Goal: Complete application form: Complete application form

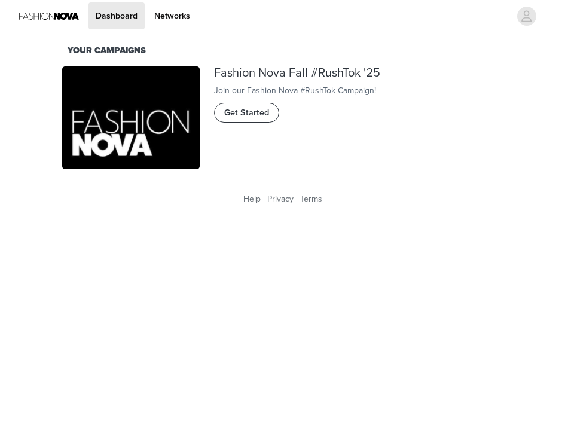
click at [237, 120] on span "Get Started" at bounding box center [246, 113] width 45 height 13
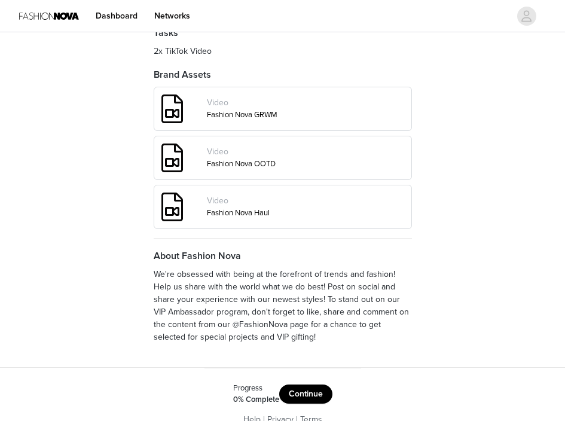
scroll to position [489, 0]
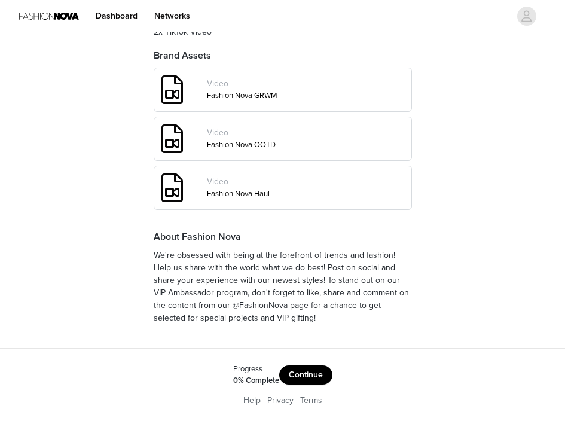
click at [315, 372] on button "Continue" at bounding box center [305, 375] width 53 height 19
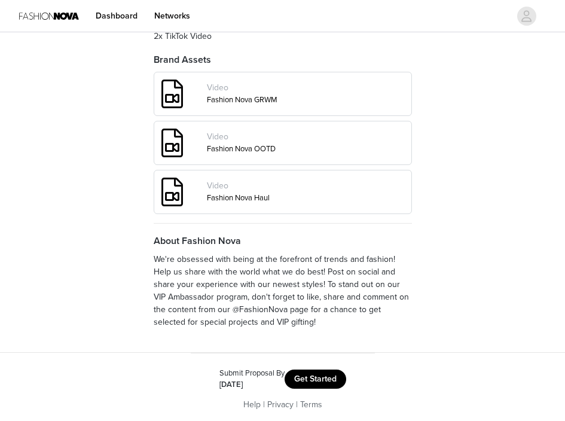
scroll to position [489, 0]
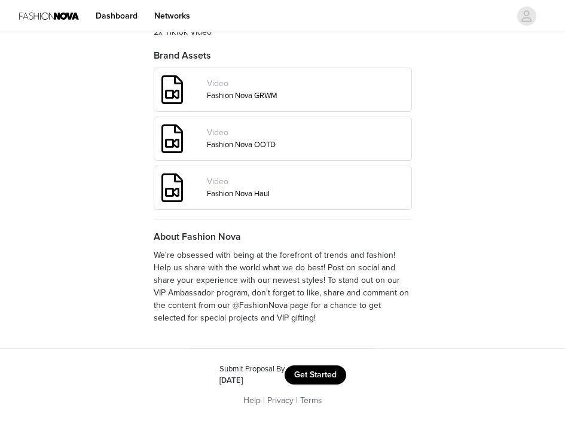
click at [314, 380] on button "Get Started" at bounding box center [316, 375] width 62 height 19
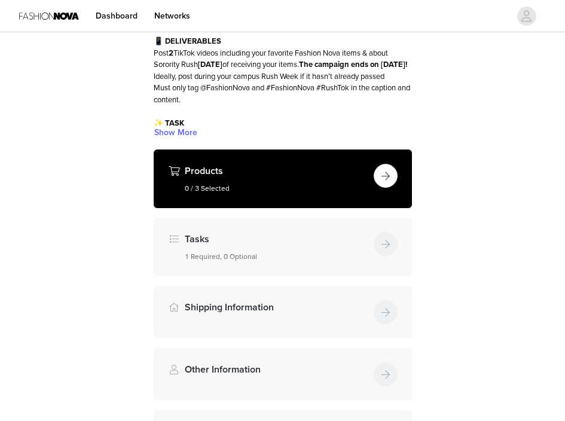
scroll to position [93, 0]
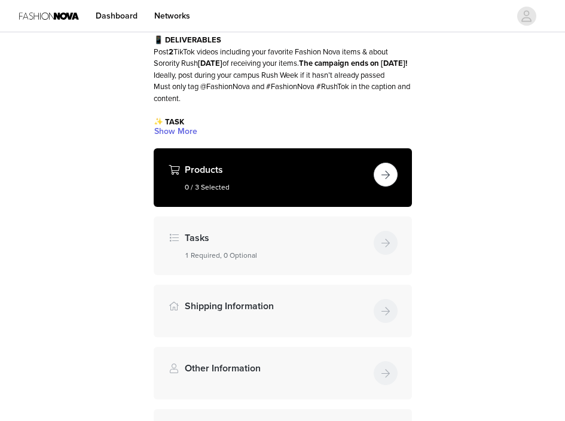
click at [382, 169] on button "button" at bounding box center [386, 175] width 24 height 24
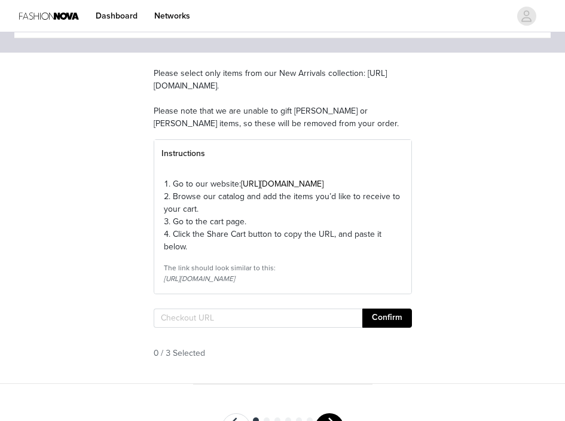
scroll to position [96, 0]
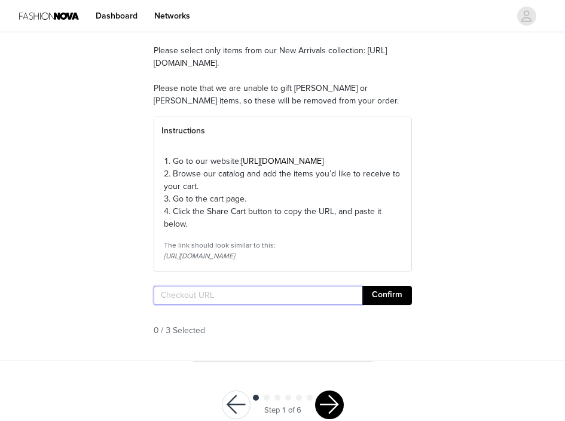
click at [213, 305] on input "text" at bounding box center [258, 295] width 209 height 19
paste input "[URL][DOMAIN_NAME]"
click at [393, 305] on button "Confirm" at bounding box center [388, 295] width 50 height 19
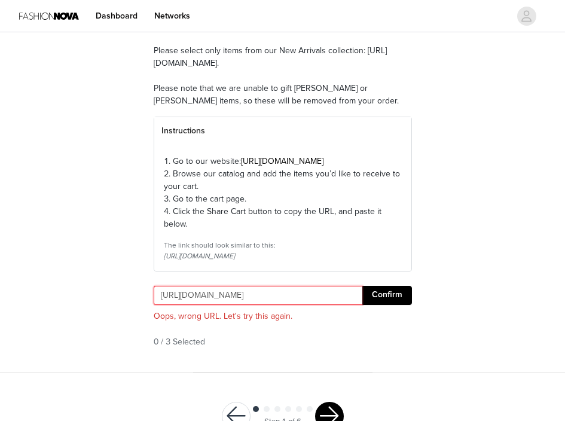
click at [245, 305] on input "[URL][DOMAIN_NAME]" at bounding box center [258, 295] width 209 height 19
paste input "pages/shared-cart/39286547447932:1,39295208489084:1,39297043366012:1"
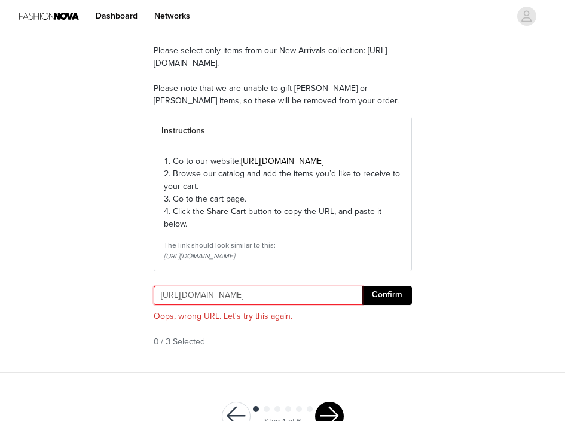
type input "[URL][DOMAIN_NAME]"
click at [390, 305] on button "Confirm" at bounding box center [388, 295] width 50 height 19
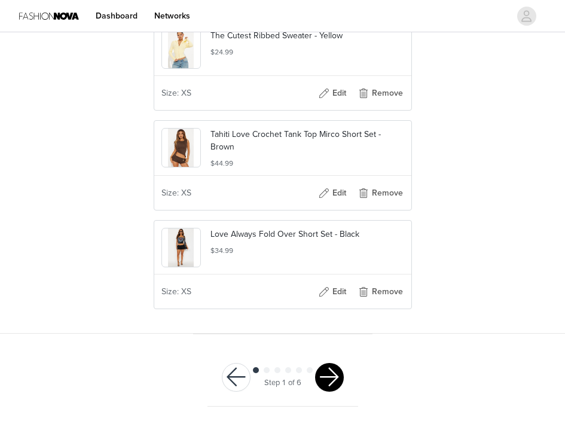
scroll to position [0, 0]
click at [327, 376] on button "button" at bounding box center [329, 377] width 29 height 29
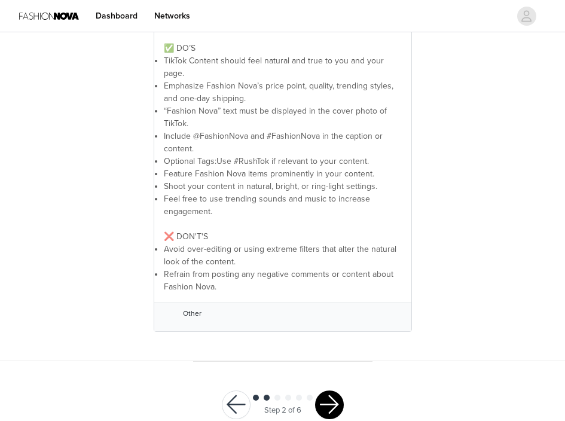
scroll to position [345, 0]
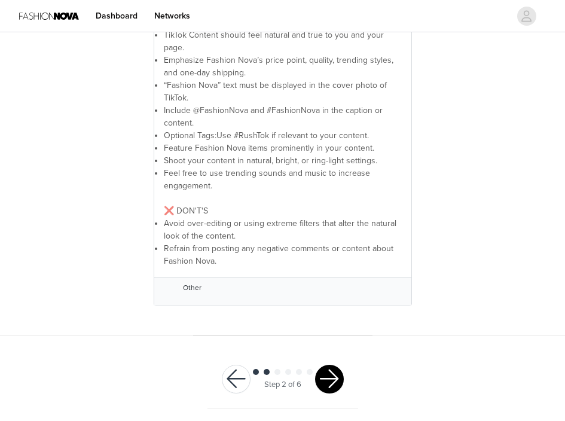
click at [328, 380] on button "button" at bounding box center [329, 379] width 29 height 29
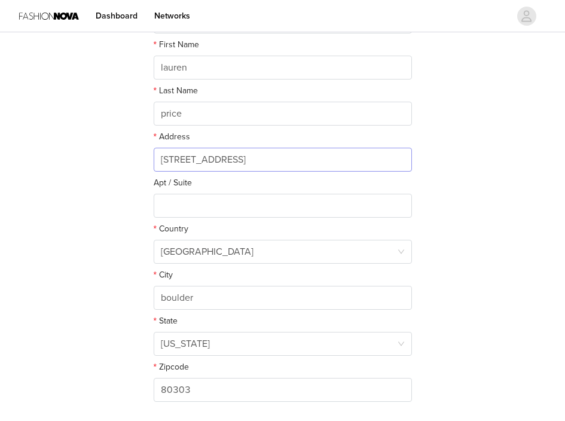
scroll to position [230, 0]
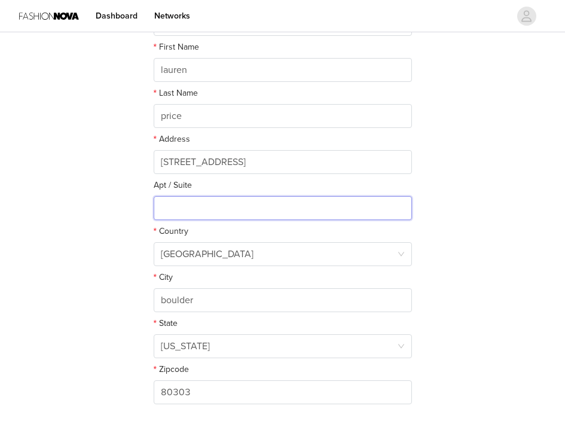
click at [227, 213] on input "text" at bounding box center [283, 208] width 259 height 24
paste input "[STREET_ADDRESS]"
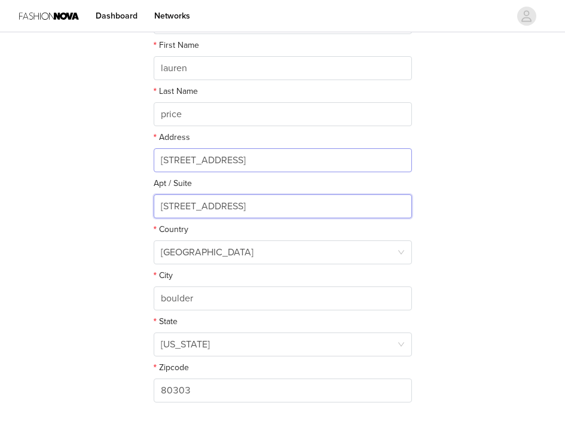
type input "[STREET_ADDRESS]"
click at [209, 153] on input "[STREET_ADDRESS]" at bounding box center [283, 160] width 259 height 24
paste input "[STREET_ADDRESS]"
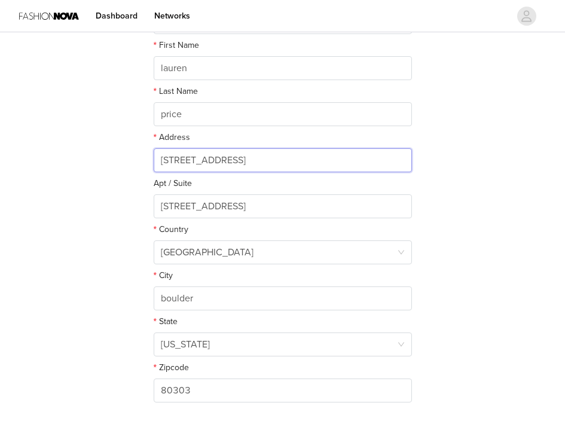
type input "[STREET_ADDRESS]"
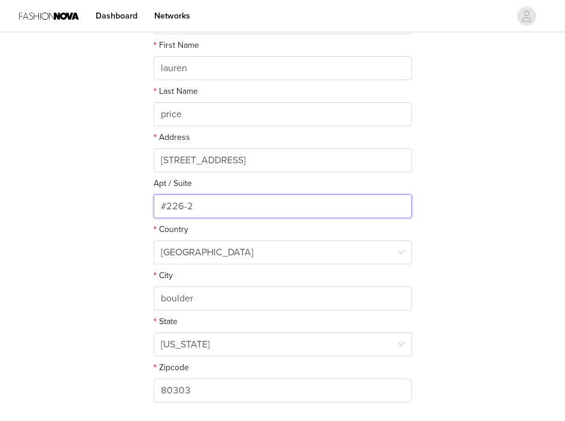
scroll to position [311, 0]
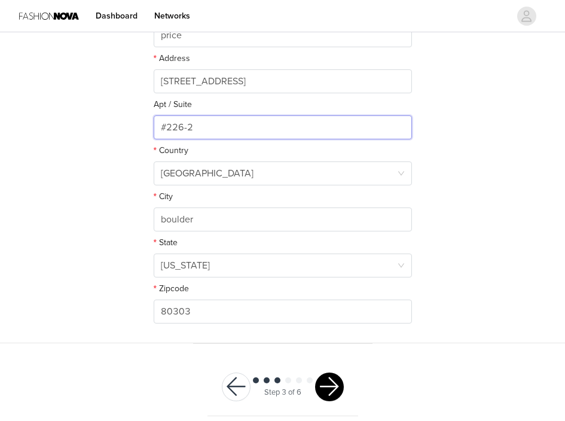
type input "#226-2"
click at [321, 381] on button "button" at bounding box center [329, 387] width 29 height 29
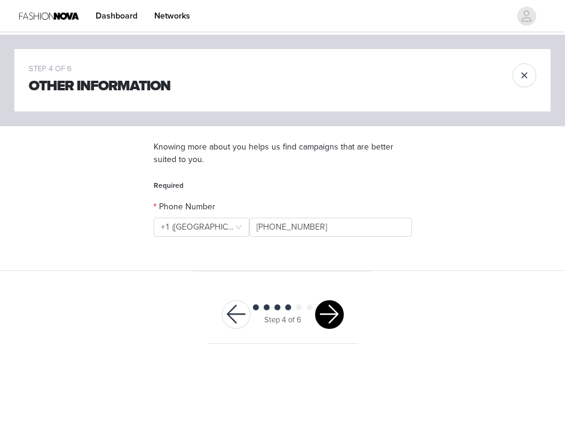
click at [323, 317] on button "button" at bounding box center [329, 314] width 29 height 29
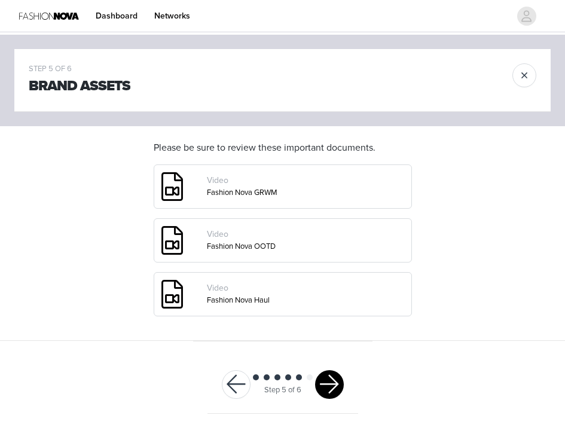
scroll to position [7, 0]
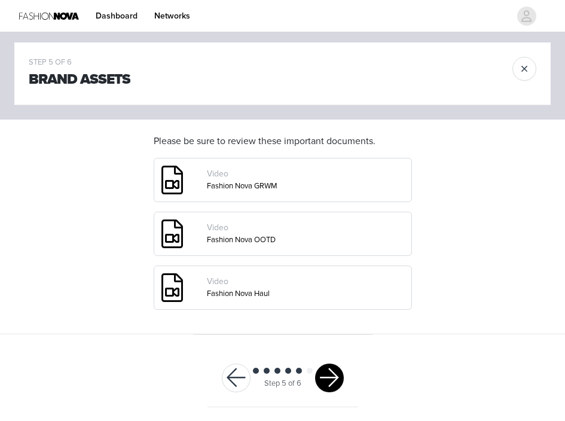
click at [335, 382] on button "button" at bounding box center [329, 378] width 29 height 29
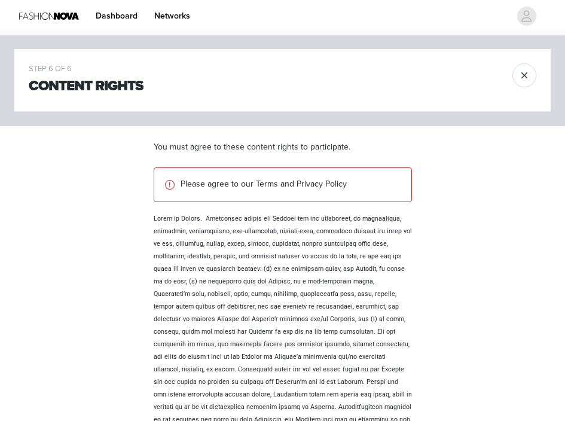
click at [236, 169] on div "Please agree to our Terms and Privacy Policy" at bounding box center [283, 185] width 259 height 35
click at [239, 191] on div "Please agree to our Terms and Privacy Policy" at bounding box center [283, 185] width 238 height 15
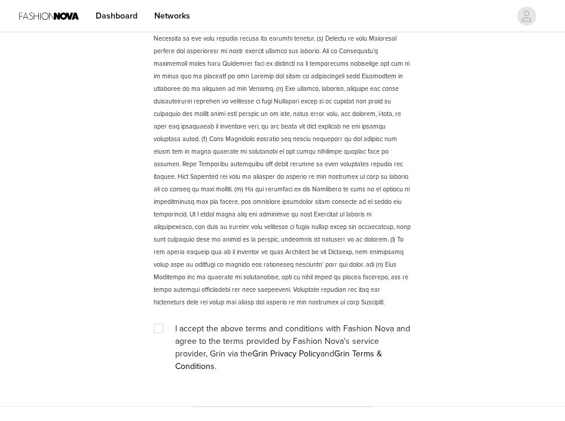
scroll to position [1613, 0]
click at [154, 326] on input "checkbox" at bounding box center [158, 327] width 8 height 8
checkbox input "true"
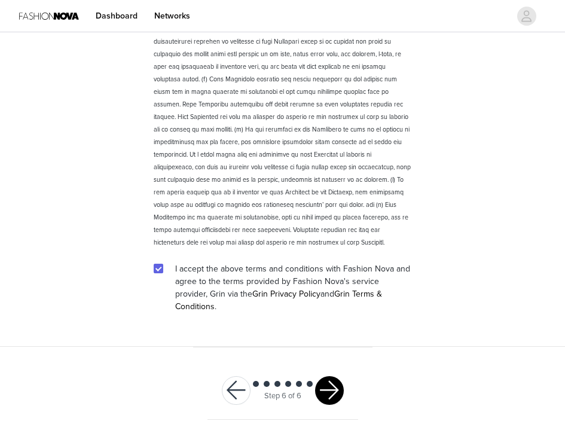
click at [333, 378] on button "button" at bounding box center [329, 390] width 29 height 29
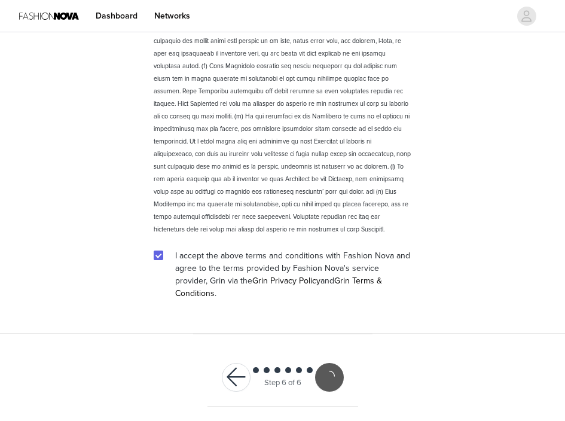
scroll to position [1628, 0]
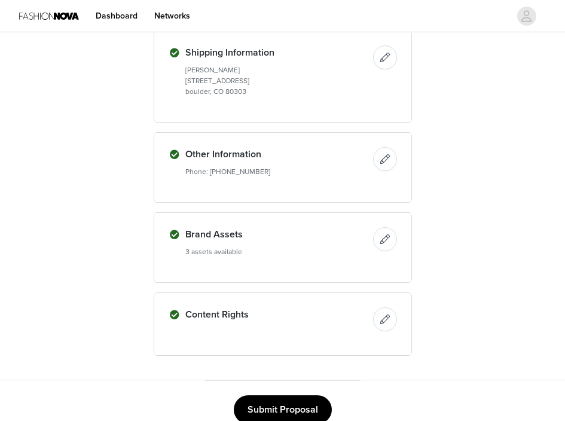
scroll to position [555, 0]
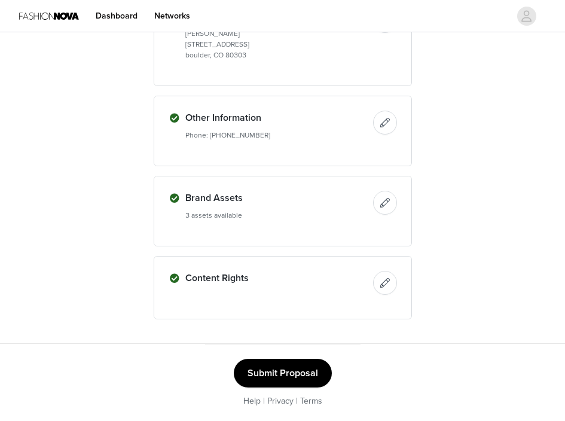
click at [298, 378] on button "Submit Proposal" at bounding box center [283, 373] width 98 height 29
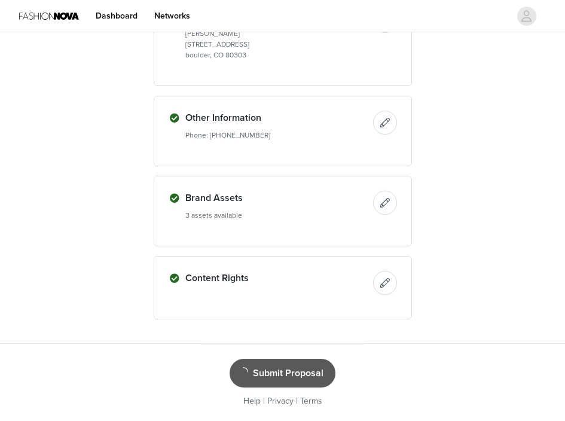
scroll to position [0, 0]
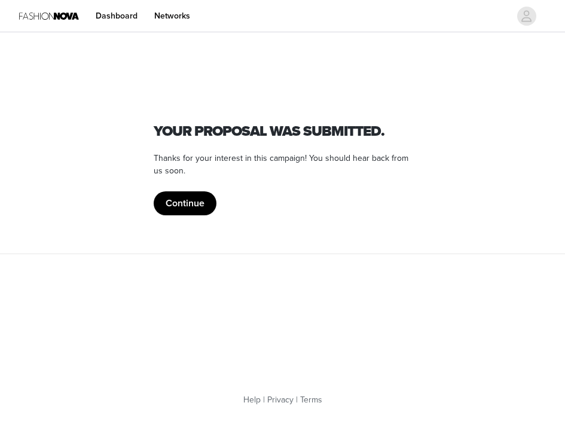
click at [178, 202] on button "Continue" at bounding box center [185, 203] width 63 height 24
